Goal: Transaction & Acquisition: Download file/media

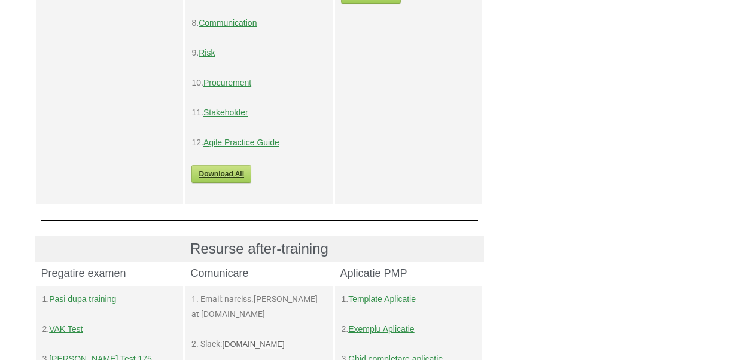
scroll to position [700, 0]
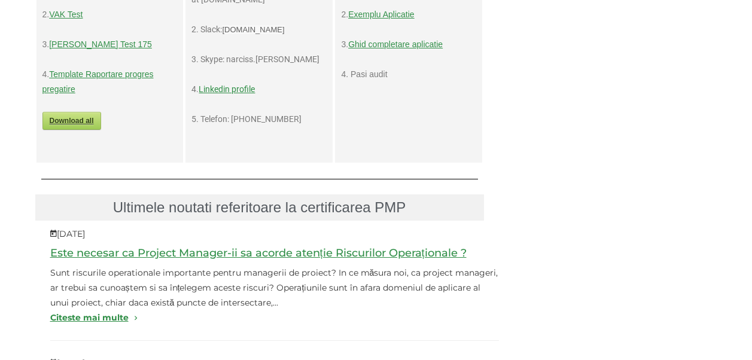
click at [101, 44] on link "Lehman Test 175" at bounding box center [100, 44] width 103 height 10
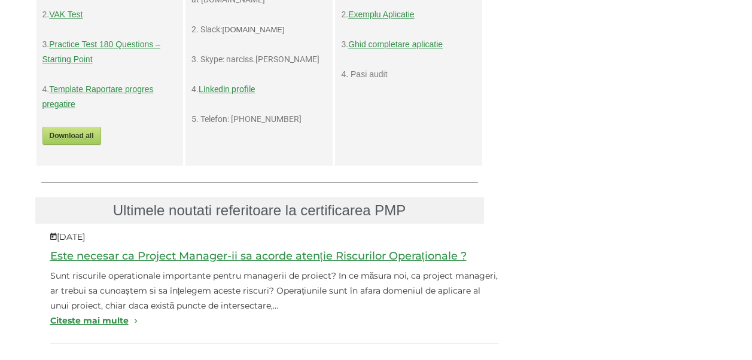
click at [87, 58] on link "Practice Test 180 Questions – Starting Point" at bounding box center [101, 51] width 118 height 25
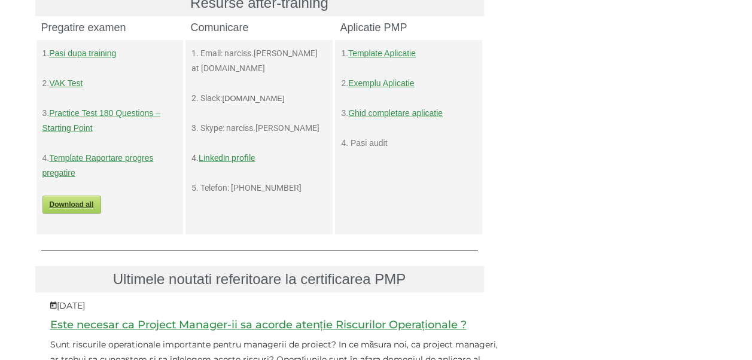
scroll to position [652, 0]
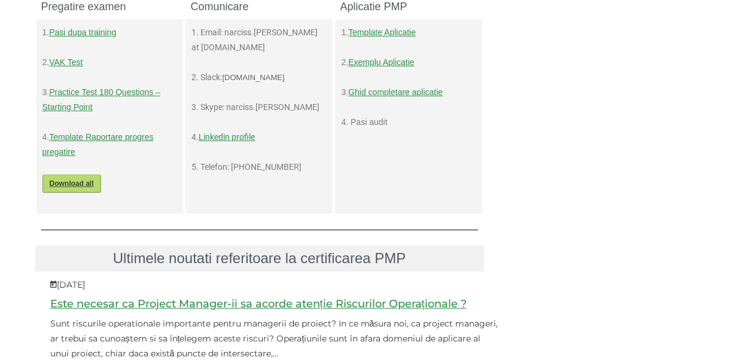
click at [75, 187] on link "Download all" at bounding box center [71, 184] width 59 height 18
click at [710, 76] on div "Resurse training Teste Slide-uri Alte materiale 1. Test Integration 2. Test Sco…" at bounding box center [376, 176] width 700 height 1387
click at [68, 181] on link "Download all" at bounding box center [71, 184] width 59 height 18
drag, startPoint x: 728, startPoint y: 56, endPoint x: 449, endPoint y: 2, distance: 284.1
click at [728, 56] on div "Home Resurse Target PMP Certification Protejat: Resurse Target PMP Certificatio…" at bounding box center [376, 134] width 752 height 1470
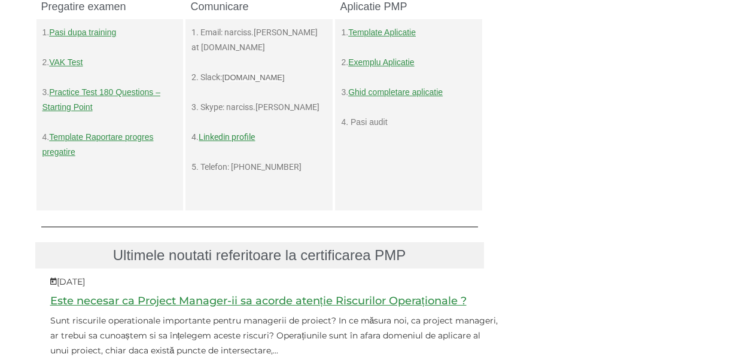
click at [65, 110] on link "Practice Test 180 Questions – Starting Point" at bounding box center [101, 99] width 118 height 25
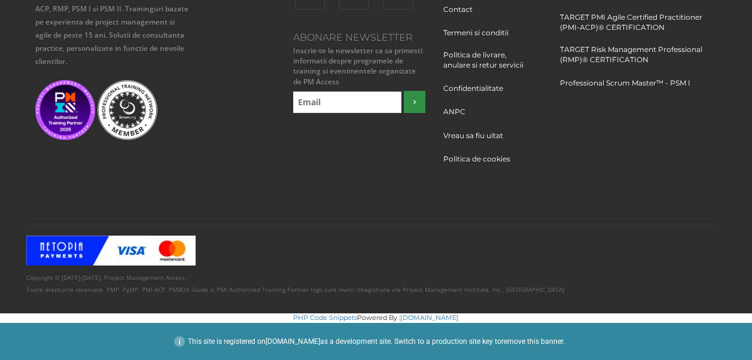
scroll to position [1327, 0]
